Goal: Task Accomplishment & Management: Complete application form

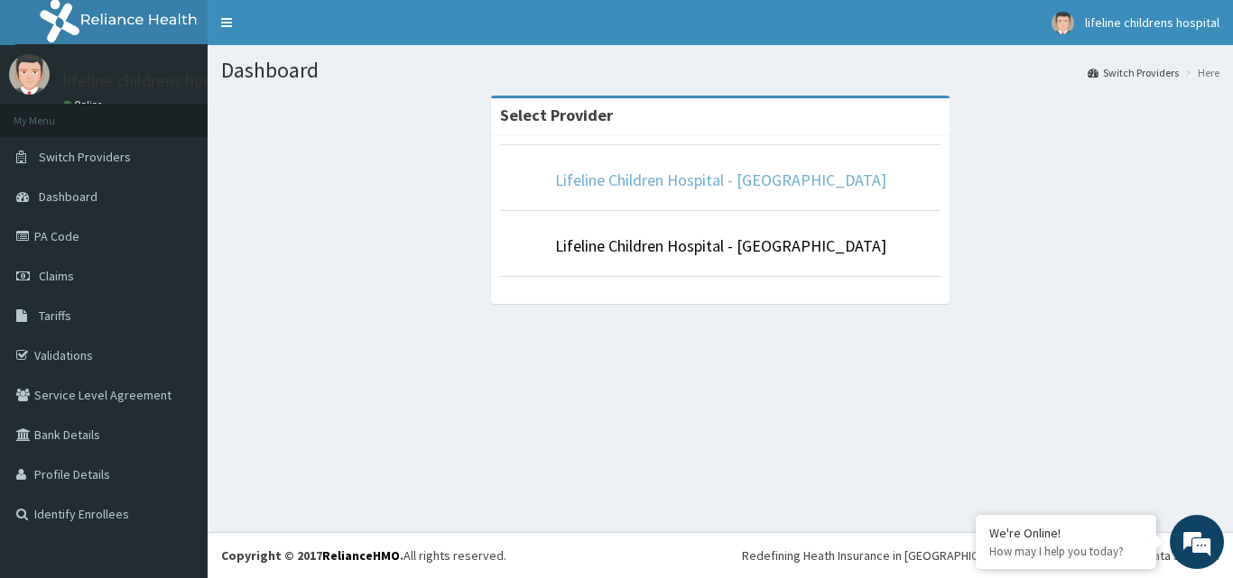
click at [703, 189] on link "Lifeline Children Hospital - [GEOGRAPHIC_DATA]" at bounding box center [720, 180] width 331 height 21
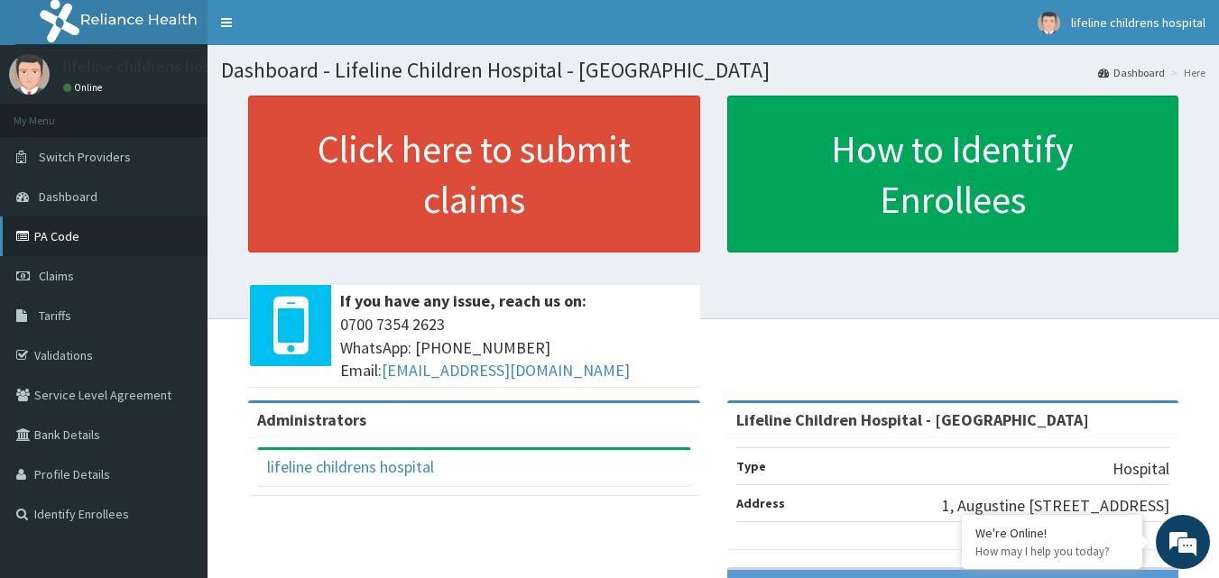
click at [104, 251] on link "PA Code" at bounding box center [104, 237] width 208 height 40
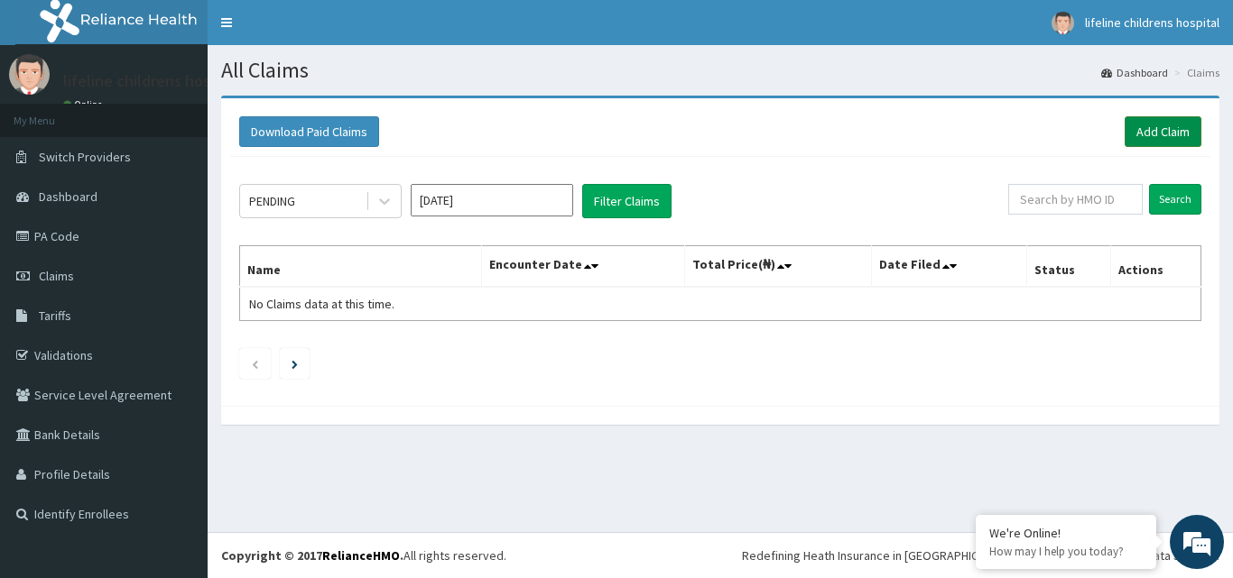
click at [1174, 135] on link "Add Claim" at bounding box center [1162, 131] width 77 height 31
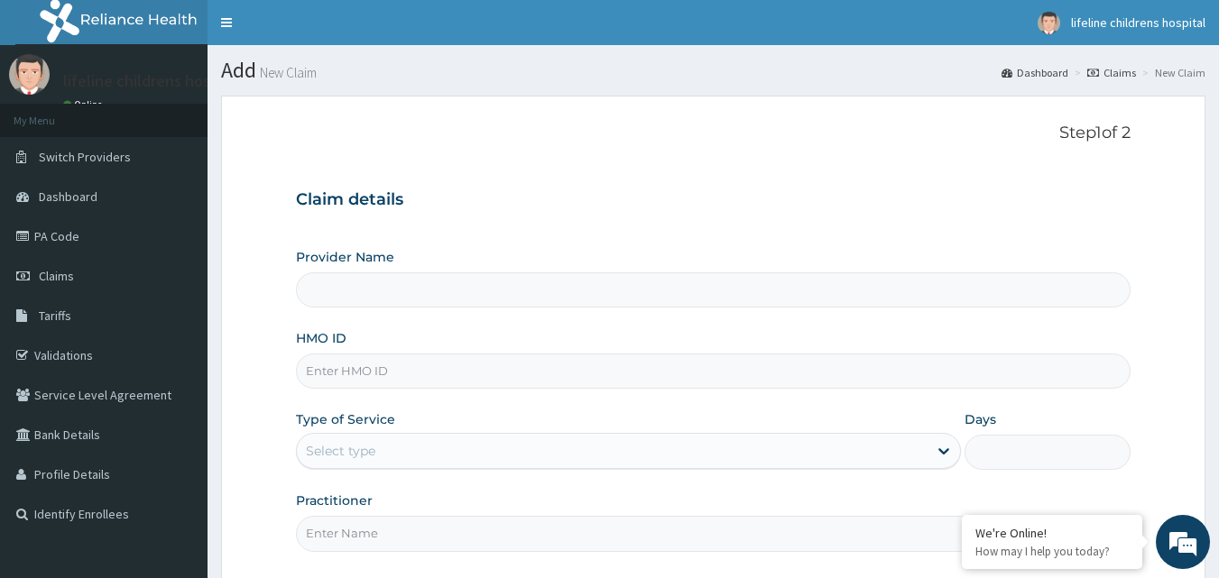
type input "Lifeline Children Hospital - [GEOGRAPHIC_DATA]"
click at [381, 378] on input "HMO ID" at bounding box center [714, 371] width 836 height 35
paste input "LBP/10208/C"
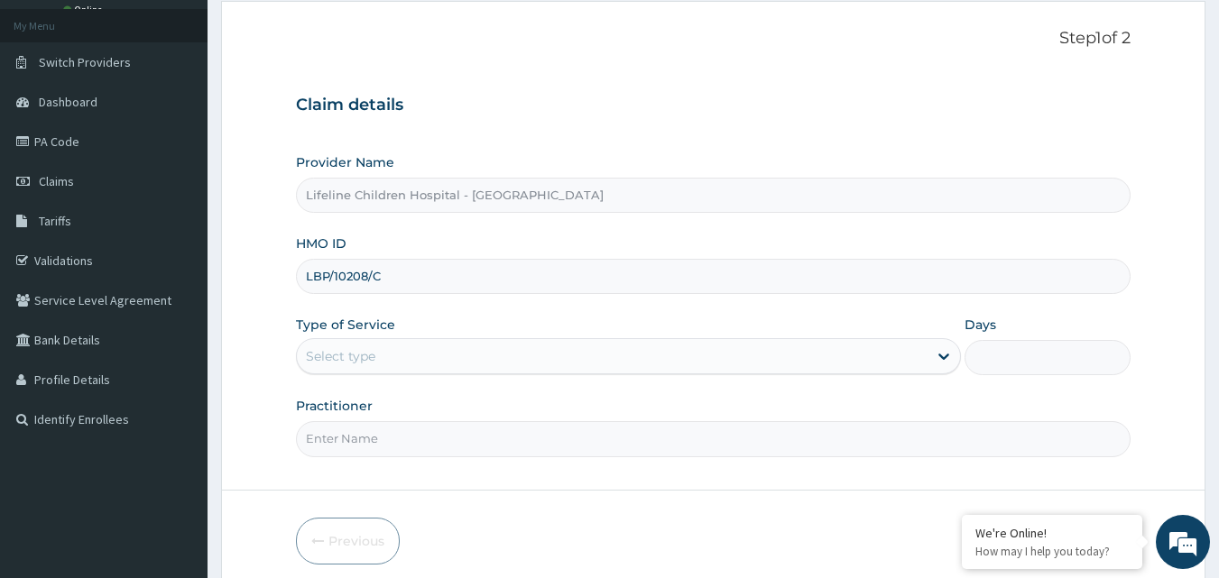
scroll to position [169, 0]
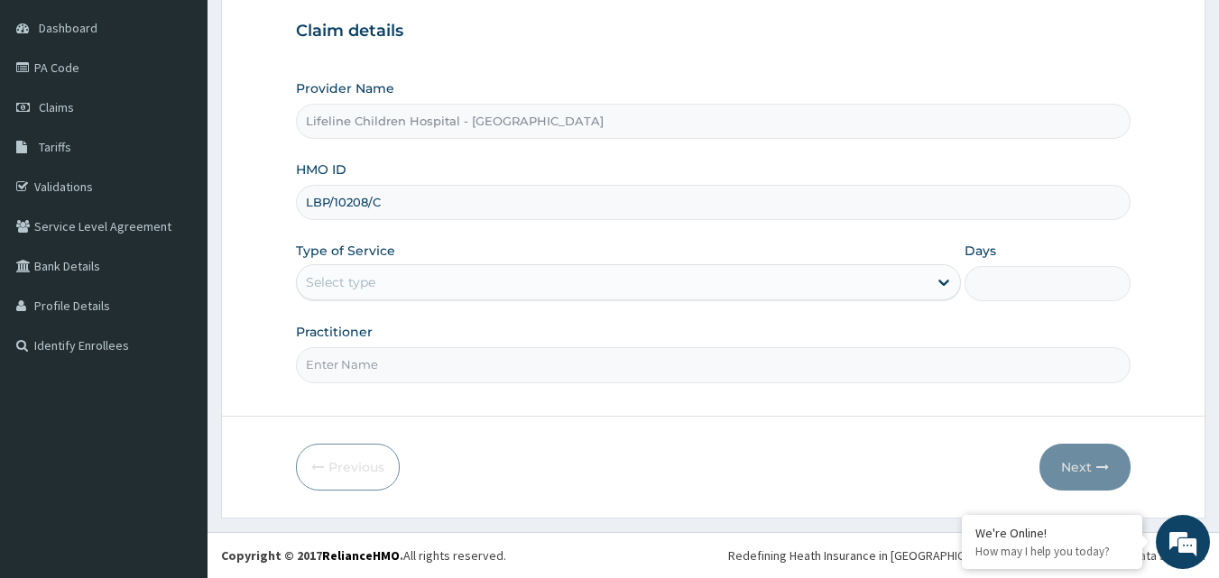
type input "LBP/10208/C"
click at [404, 297] on div "Select type" at bounding box center [612, 282] width 631 height 29
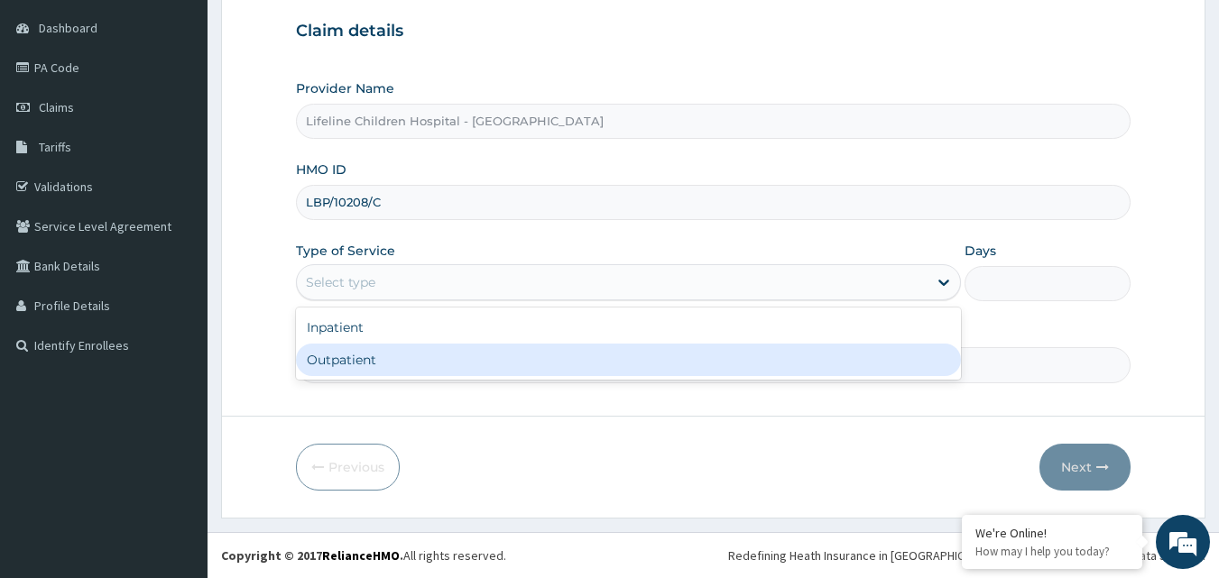
click at [383, 356] on div "Outpatient" at bounding box center [628, 360] width 665 height 32
type input "1"
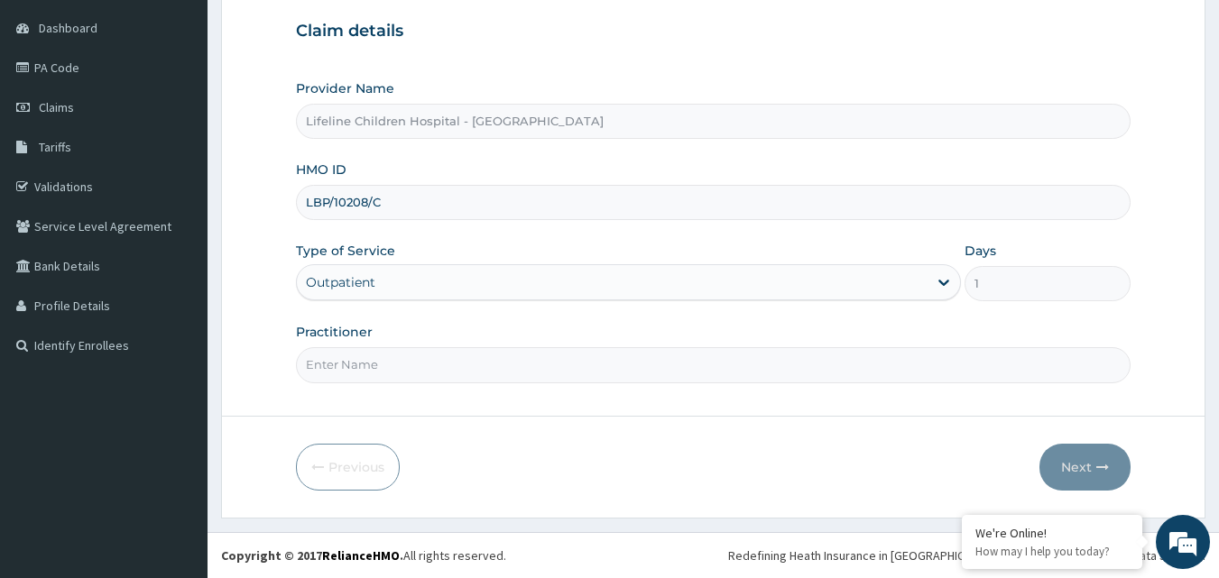
click at [352, 372] on input "Practitioner" at bounding box center [714, 364] width 836 height 35
type input "OKON"
click at [1069, 476] on button "Next" at bounding box center [1085, 467] width 91 height 47
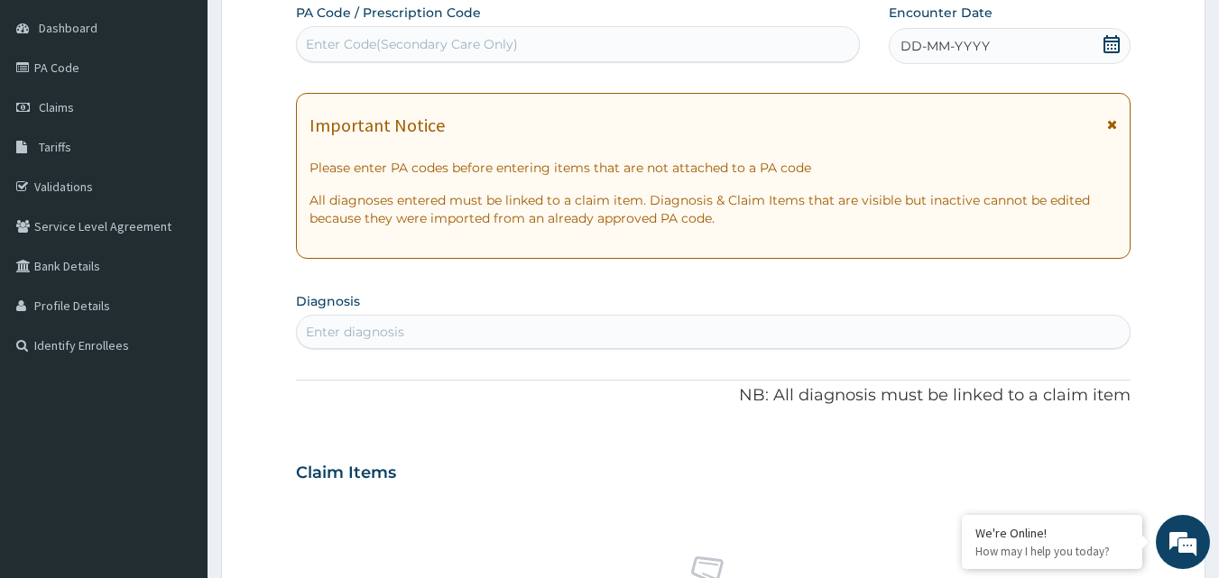
click at [965, 51] on span "DD-MM-YYYY" at bounding box center [945, 46] width 89 height 18
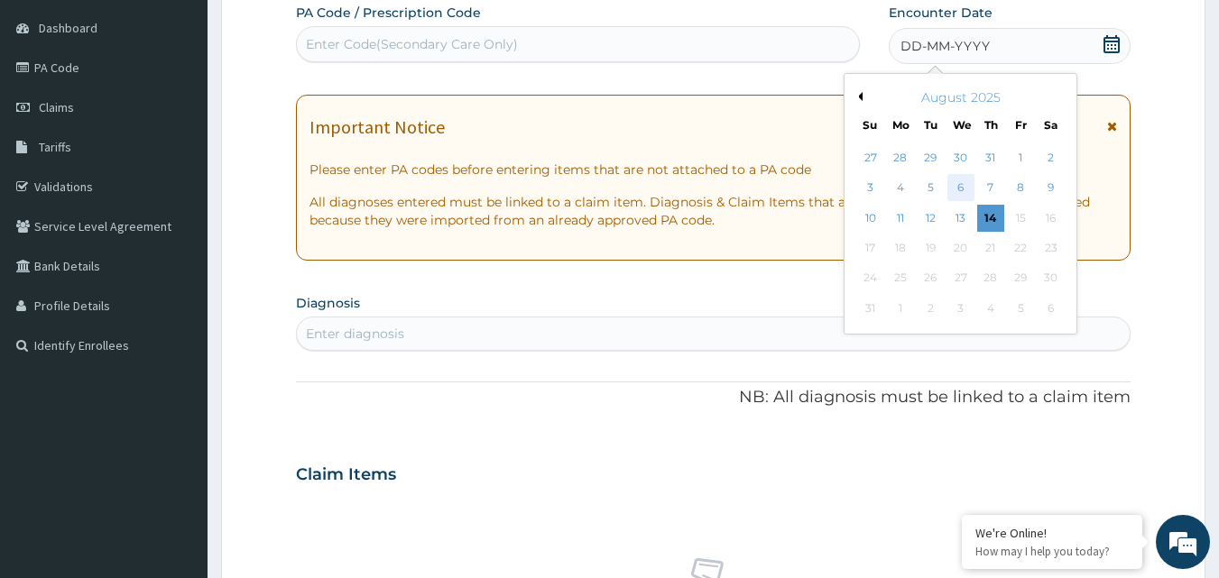
click at [962, 185] on div "6" at bounding box center [961, 188] width 27 height 27
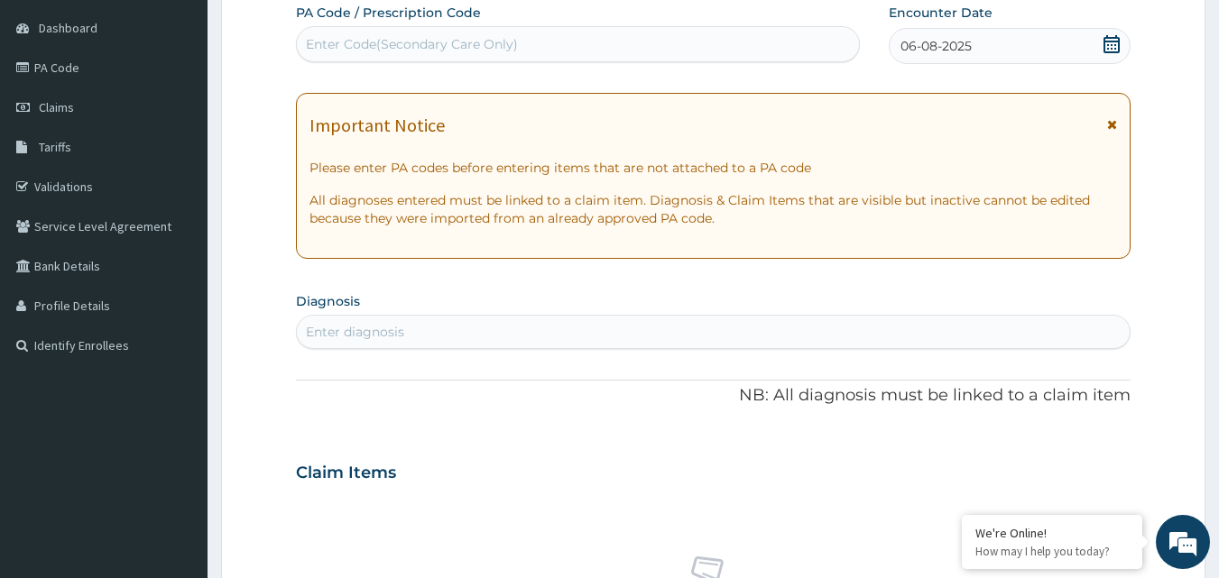
click at [428, 323] on div "Enter diagnosis" at bounding box center [714, 332] width 834 height 29
type input "FEVER"
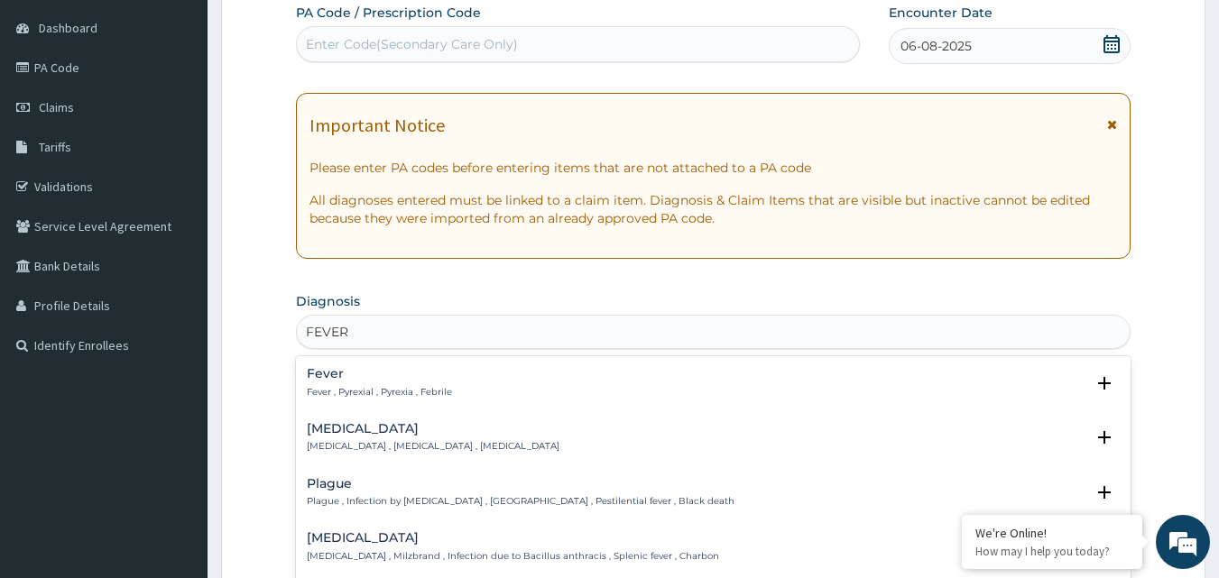
click at [349, 390] on p "Fever , Pyrexial , Pyrexia , Febrile" at bounding box center [379, 392] width 145 height 13
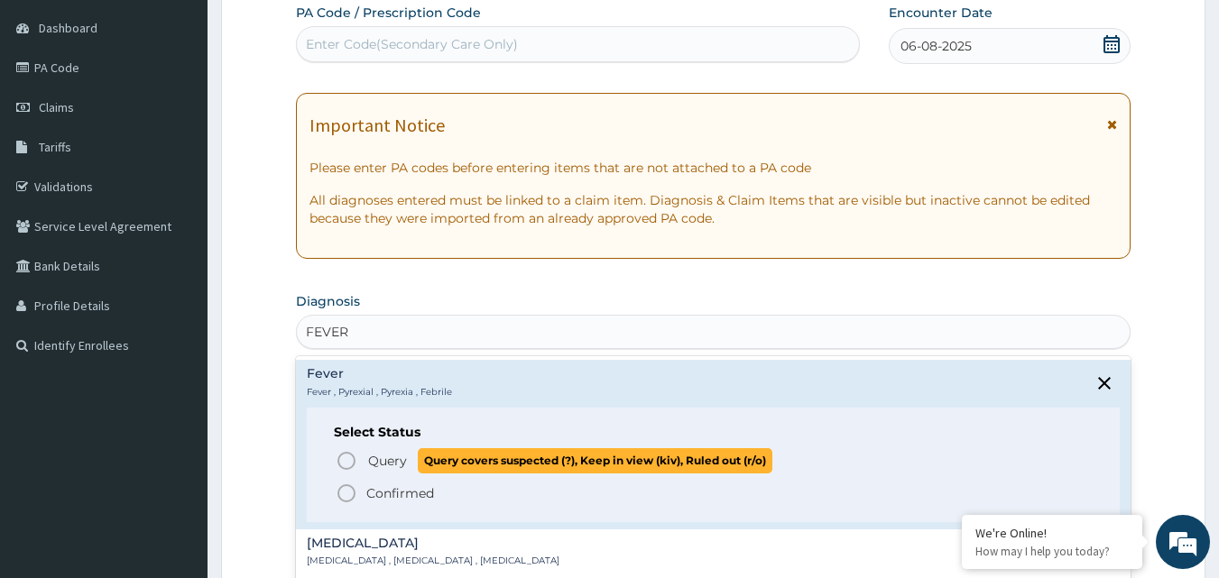
drag, startPoint x: 339, startPoint y: 462, endPoint x: 361, endPoint y: 451, distance: 24.2
click at [340, 462] on icon "status option query" at bounding box center [347, 461] width 22 height 22
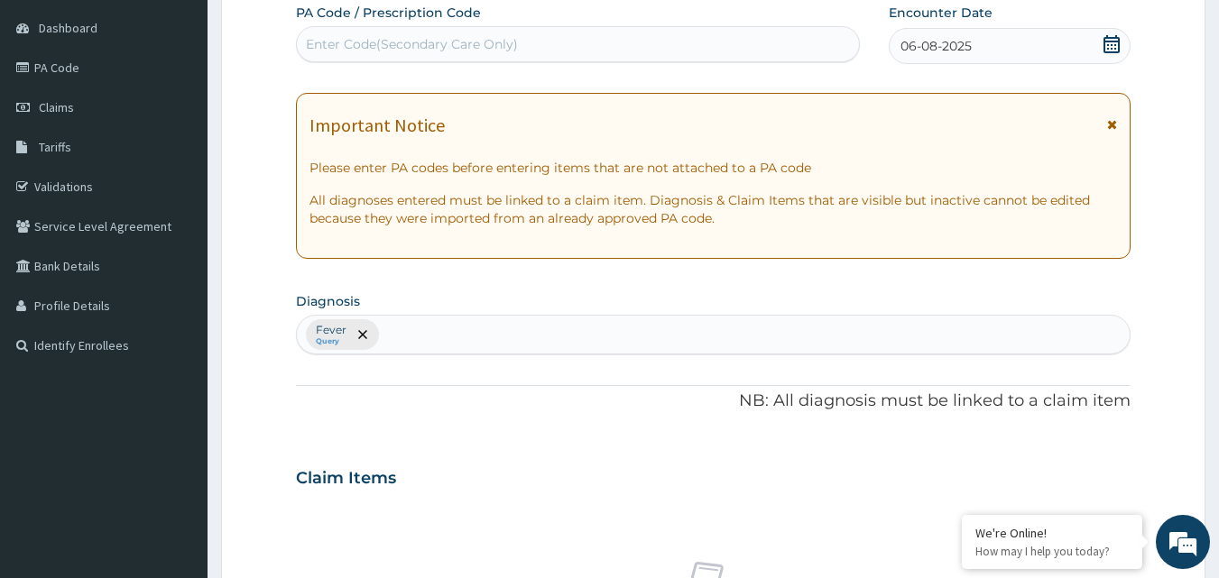
scroll to position [723, 0]
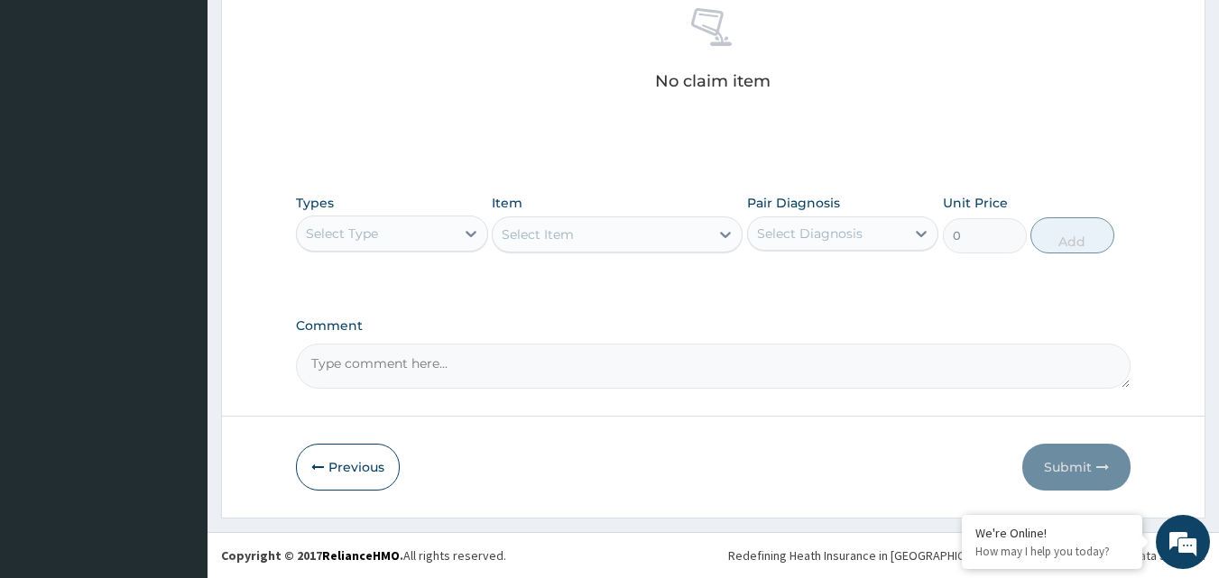
click at [419, 248] on div "Select Type" at bounding box center [392, 234] width 192 height 36
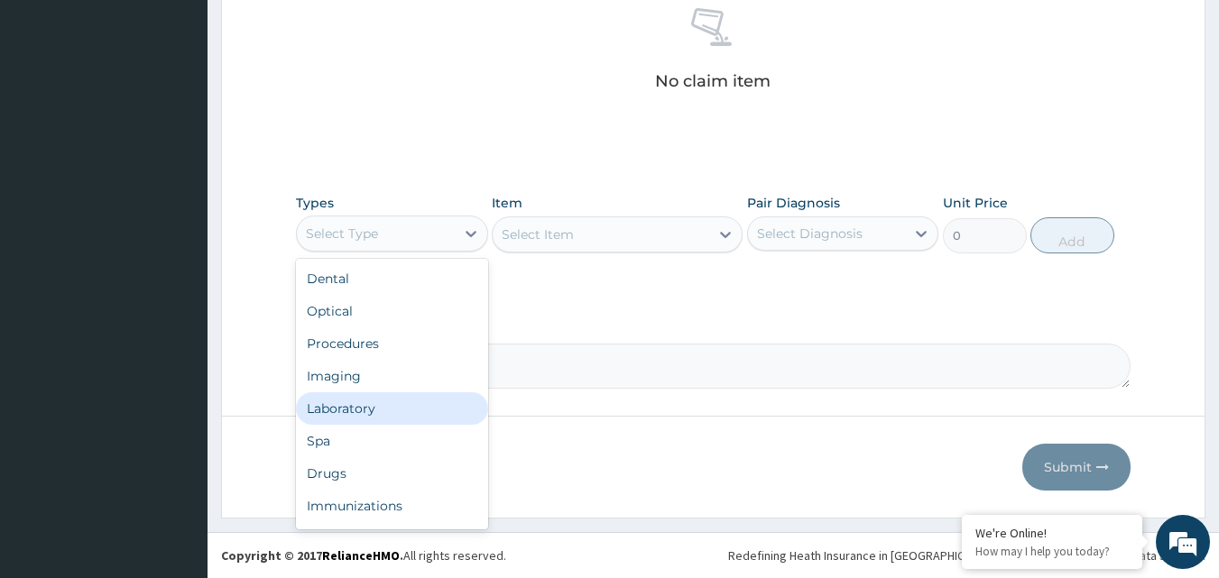
click at [385, 406] on div "Laboratory" at bounding box center [392, 409] width 192 height 32
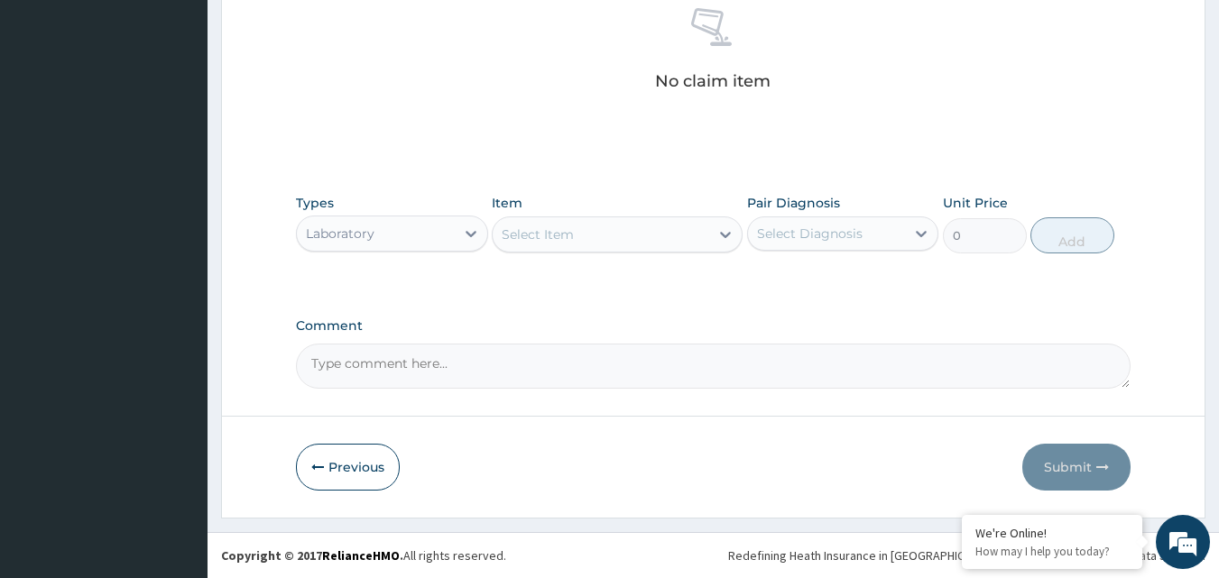
click at [587, 241] on div "Select Item" at bounding box center [601, 234] width 217 height 29
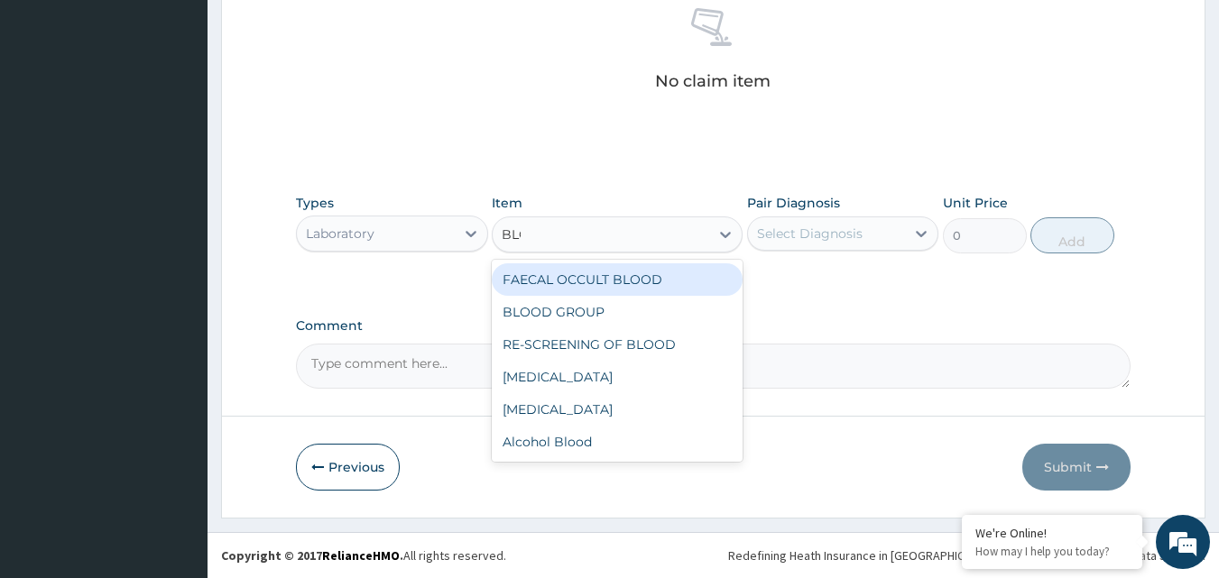
type input "BLOO"
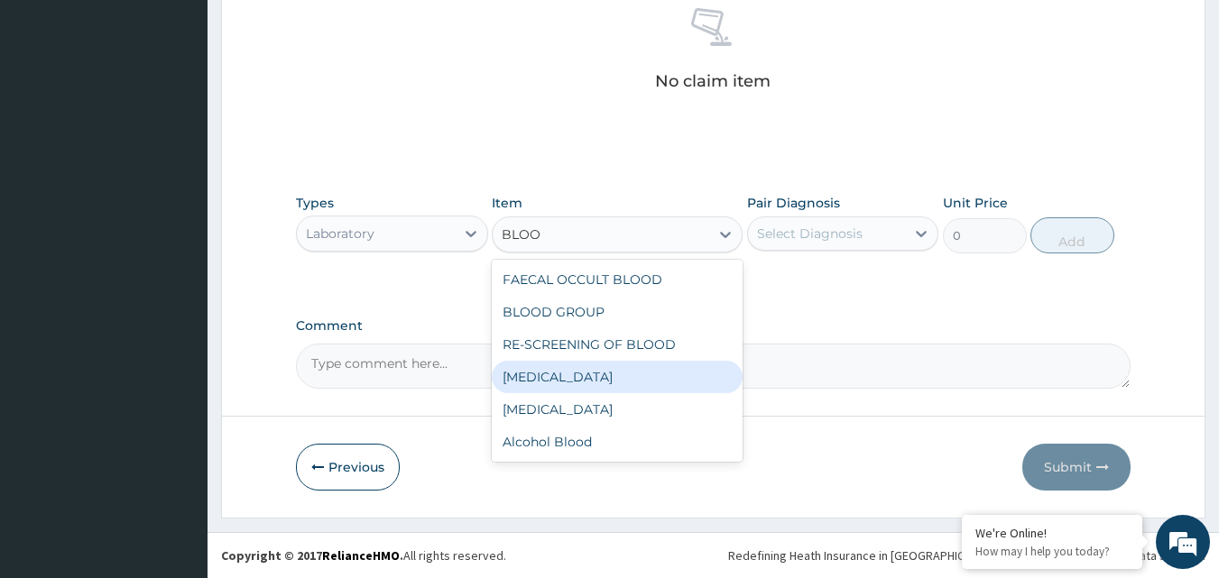
click at [586, 383] on div "BLOOD CULTURE" at bounding box center [617, 377] width 251 height 32
type input "30000"
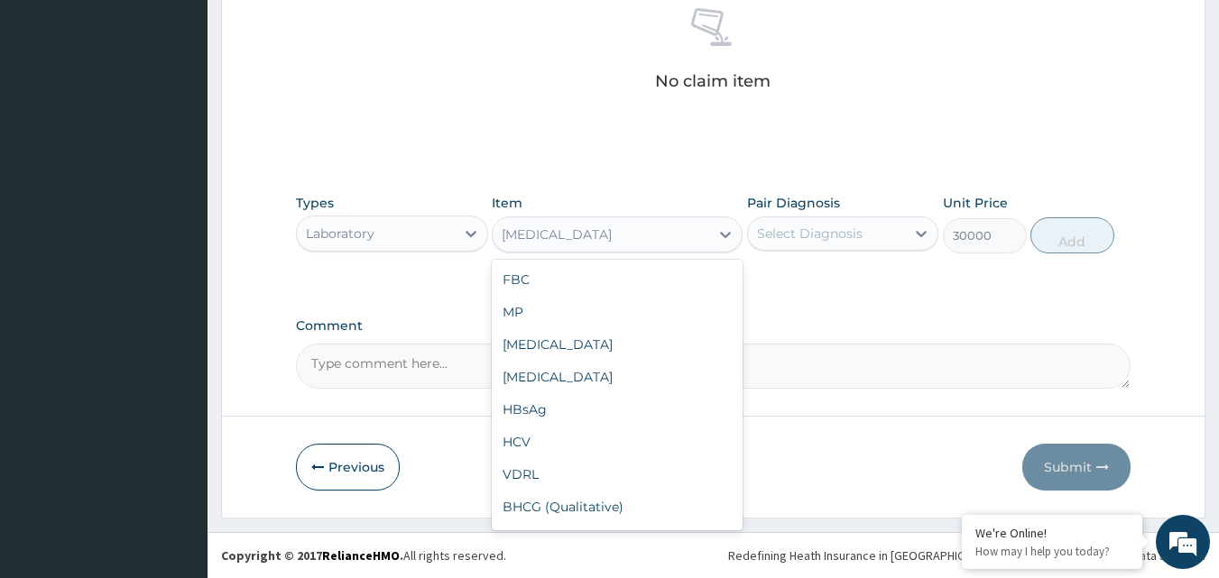
click at [606, 236] on div "BLOOD CULTURE" at bounding box center [557, 235] width 110 height 18
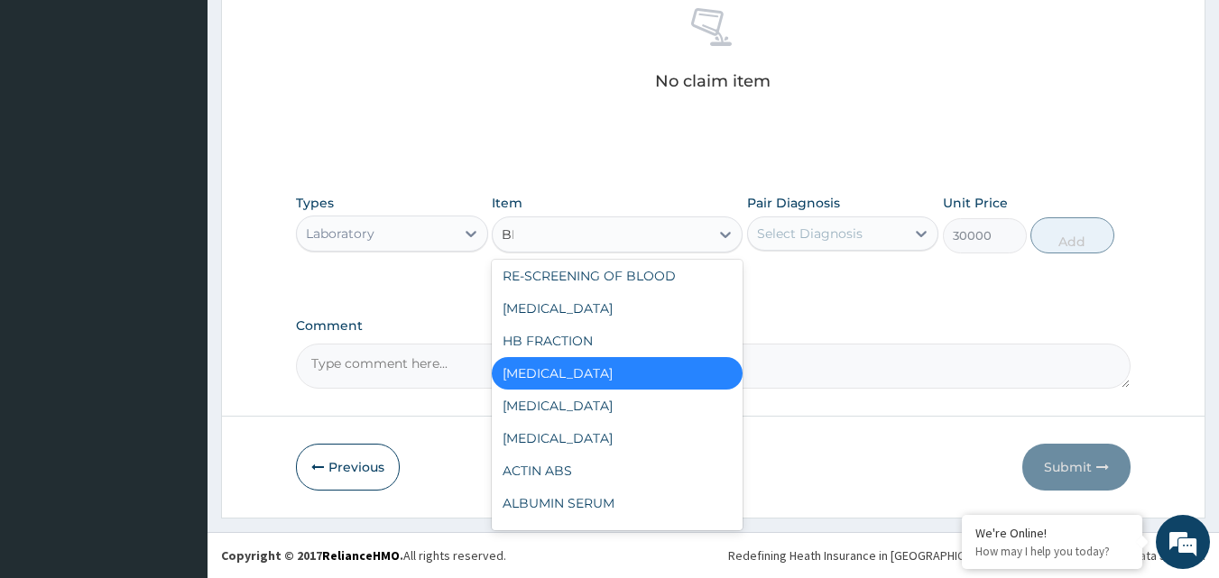
scroll to position [0, 0]
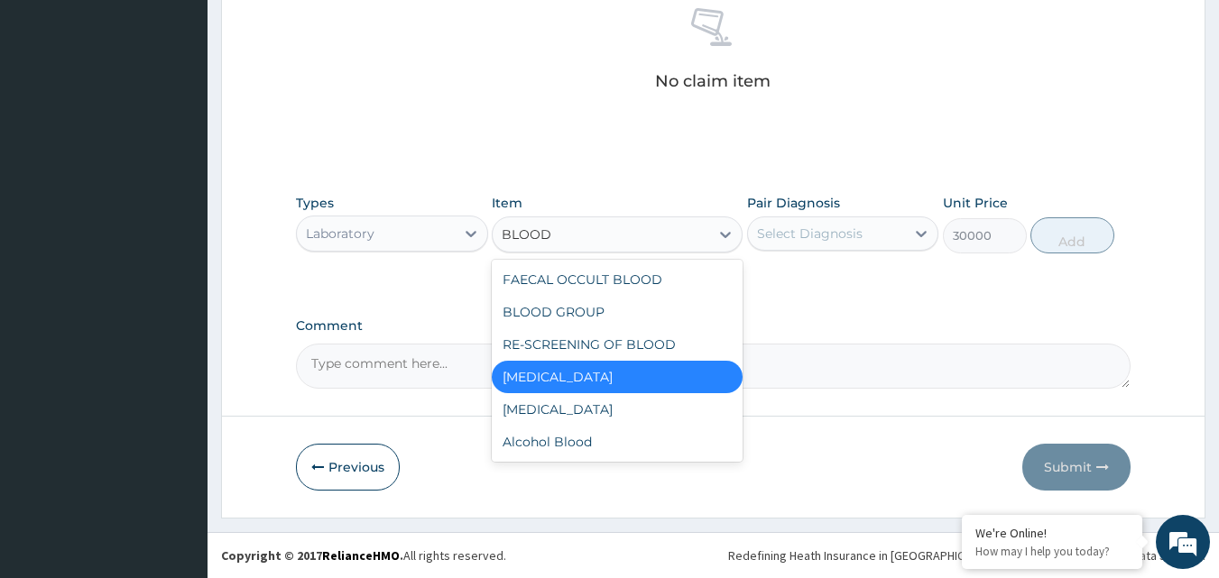
type input "BLOOD C"
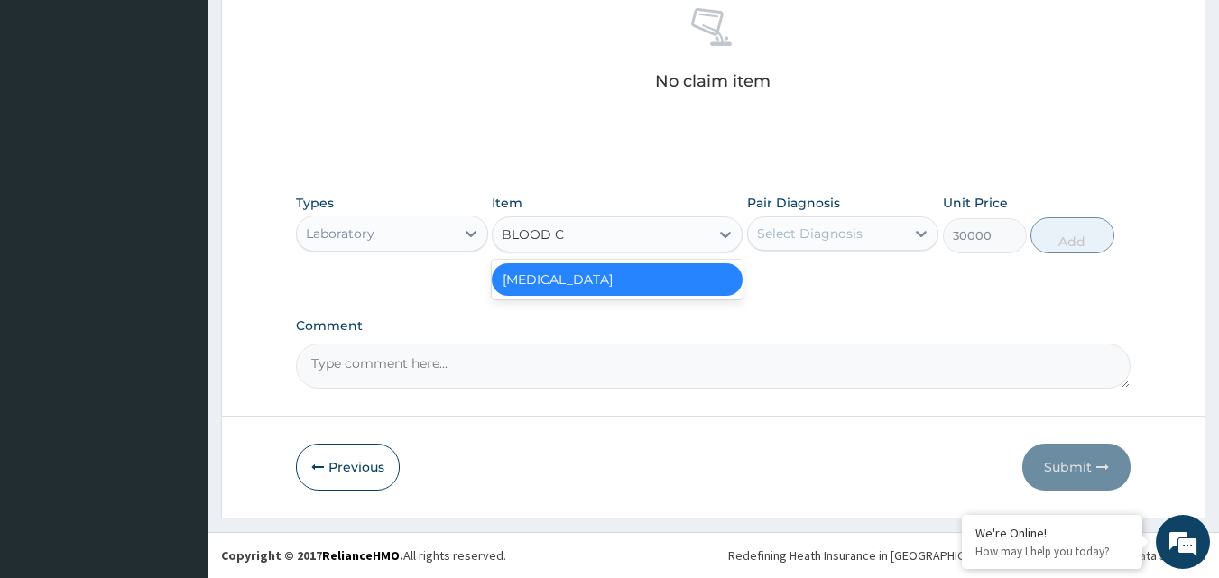
click at [628, 290] on div "BLOOD CULTURE" at bounding box center [617, 280] width 251 height 32
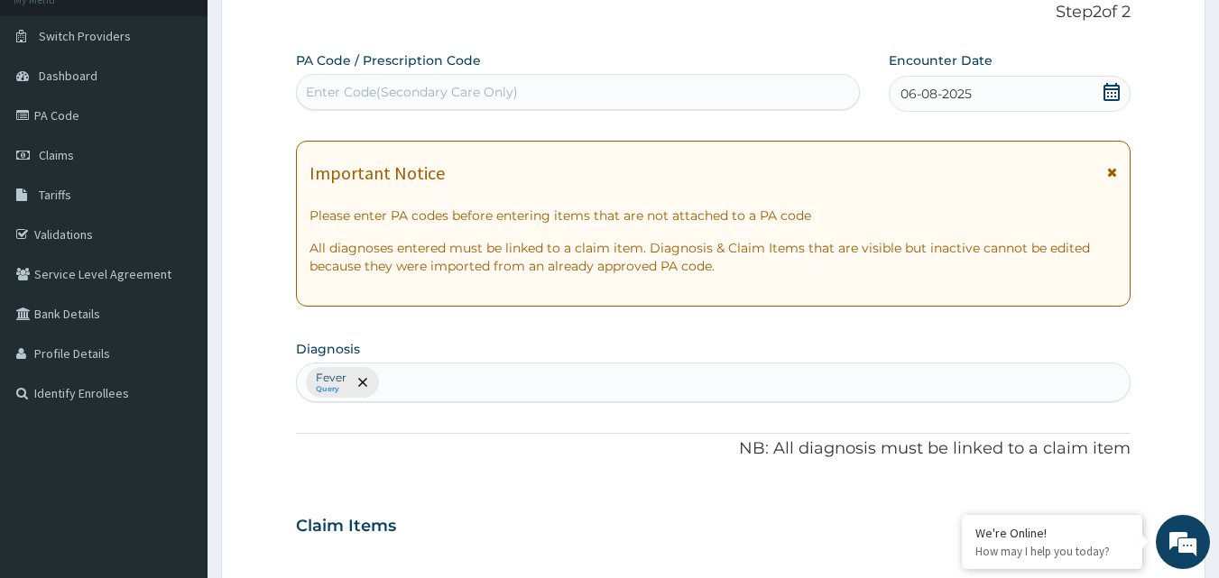
scroll to position [723, 0]
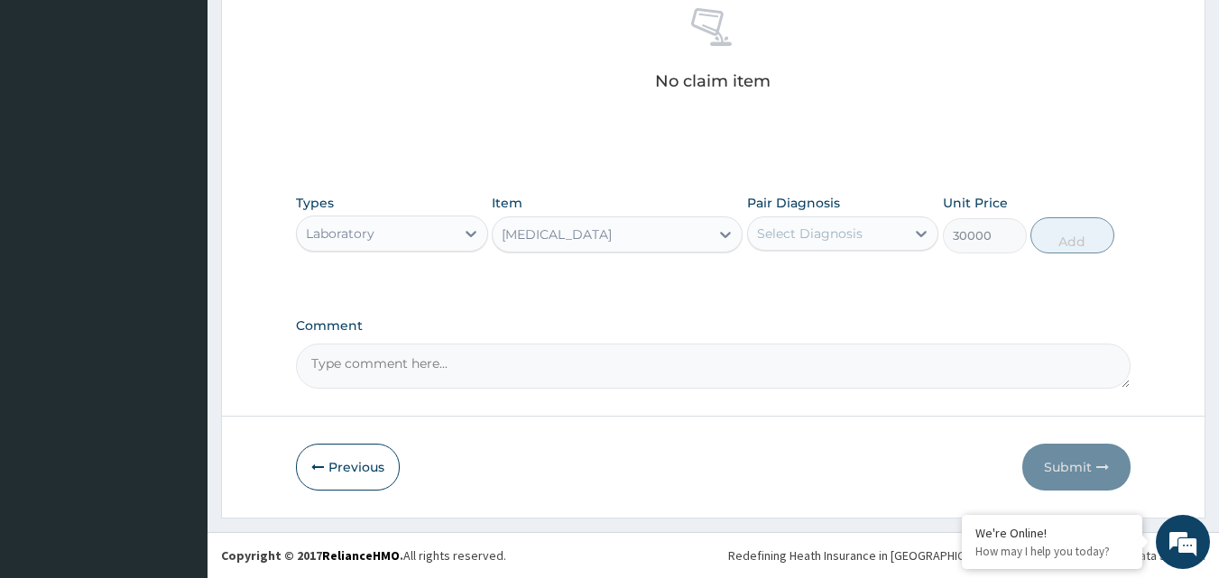
click at [576, 240] on div "BLOOD CULTURE" at bounding box center [557, 235] width 110 height 18
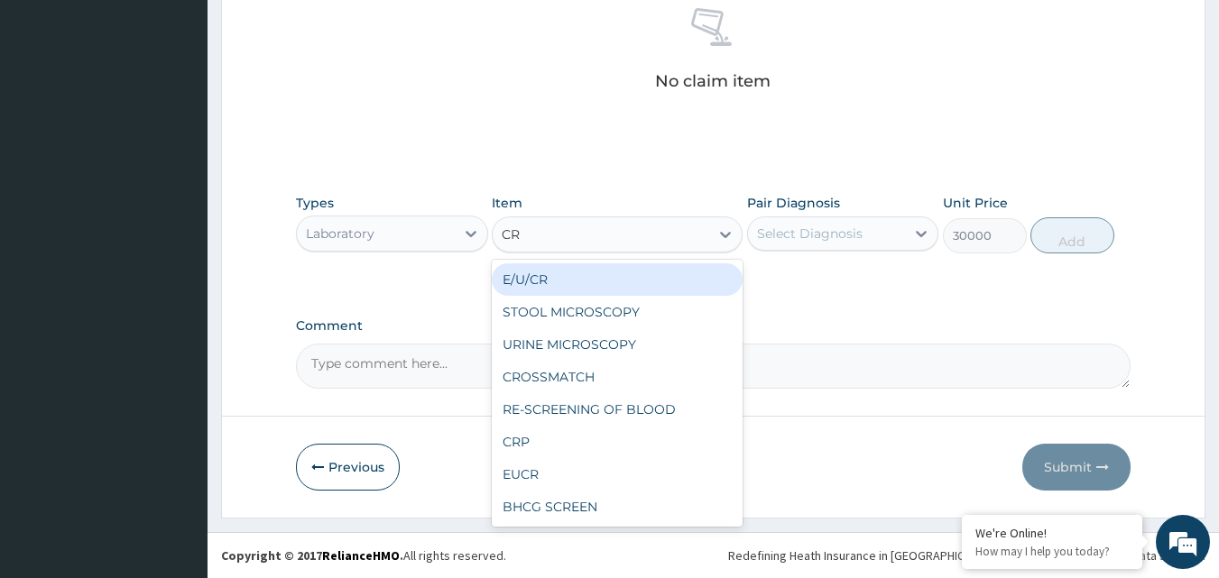
scroll to position [0, 0]
type input "CRP"
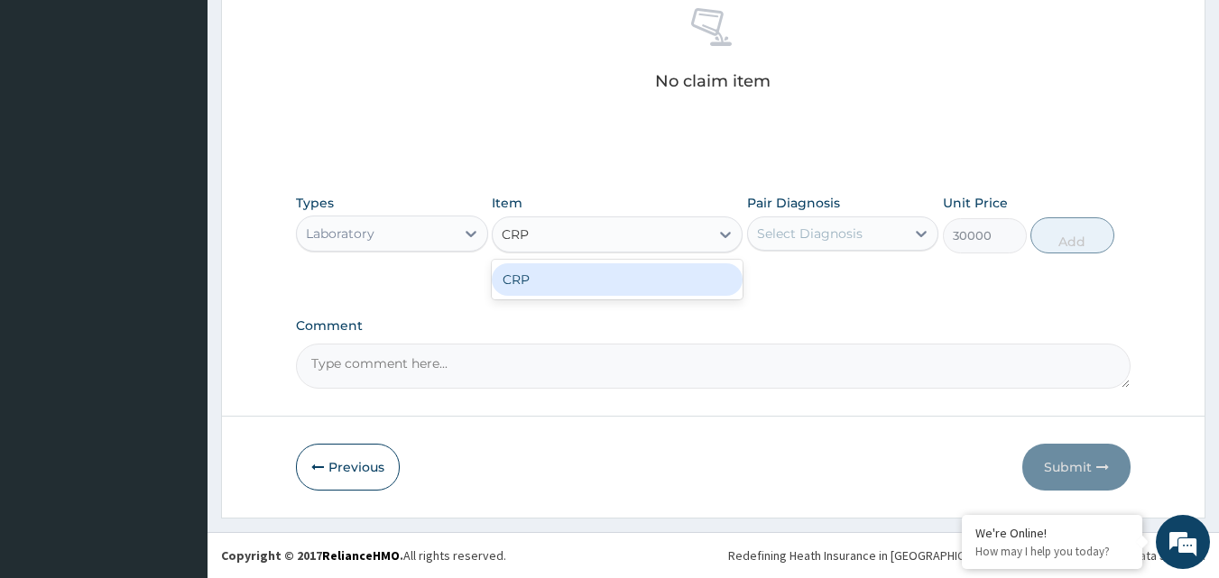
click at [586, 278] on div "CRP" at bounding box center [617, 280] width 251 height 32
type input "13500"
click at [598, 246] on div "CRP" at bounding box center [601, 234] width 217 height 29
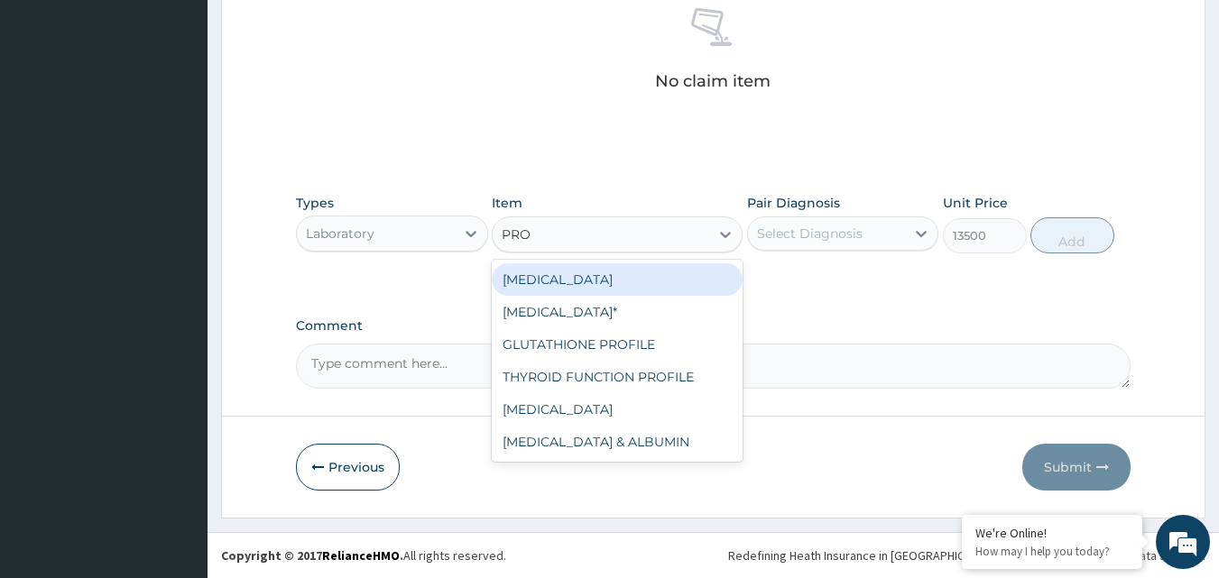
type input "PRO"
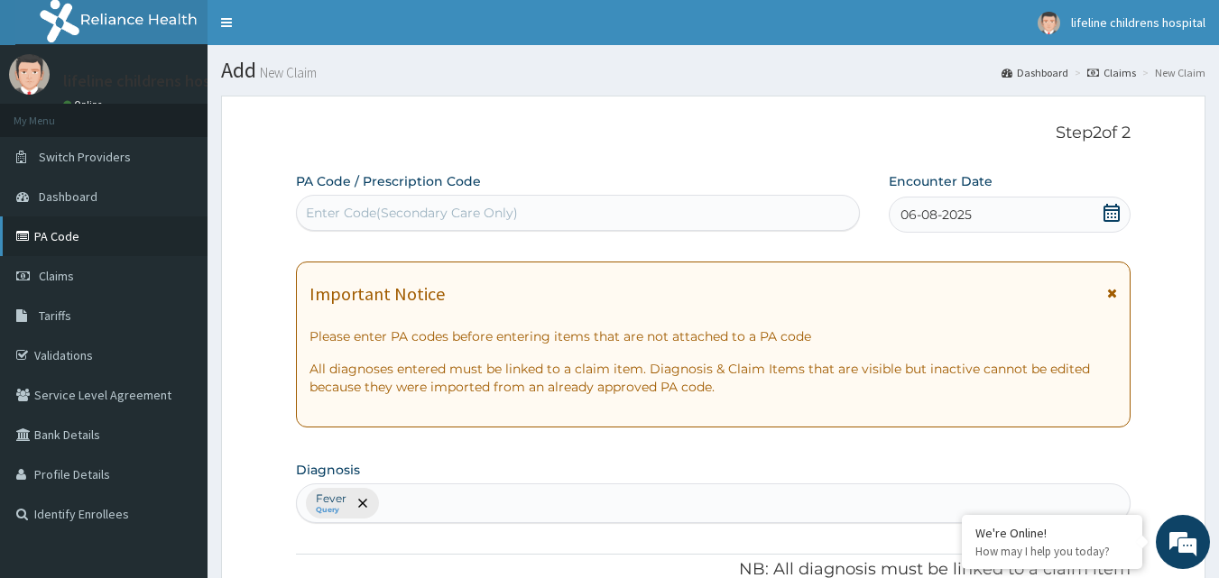
click at [116, 247] on link "PA Code" at bounding box center [104, 237] width 208 height 40
